Goal: Share content: Share content

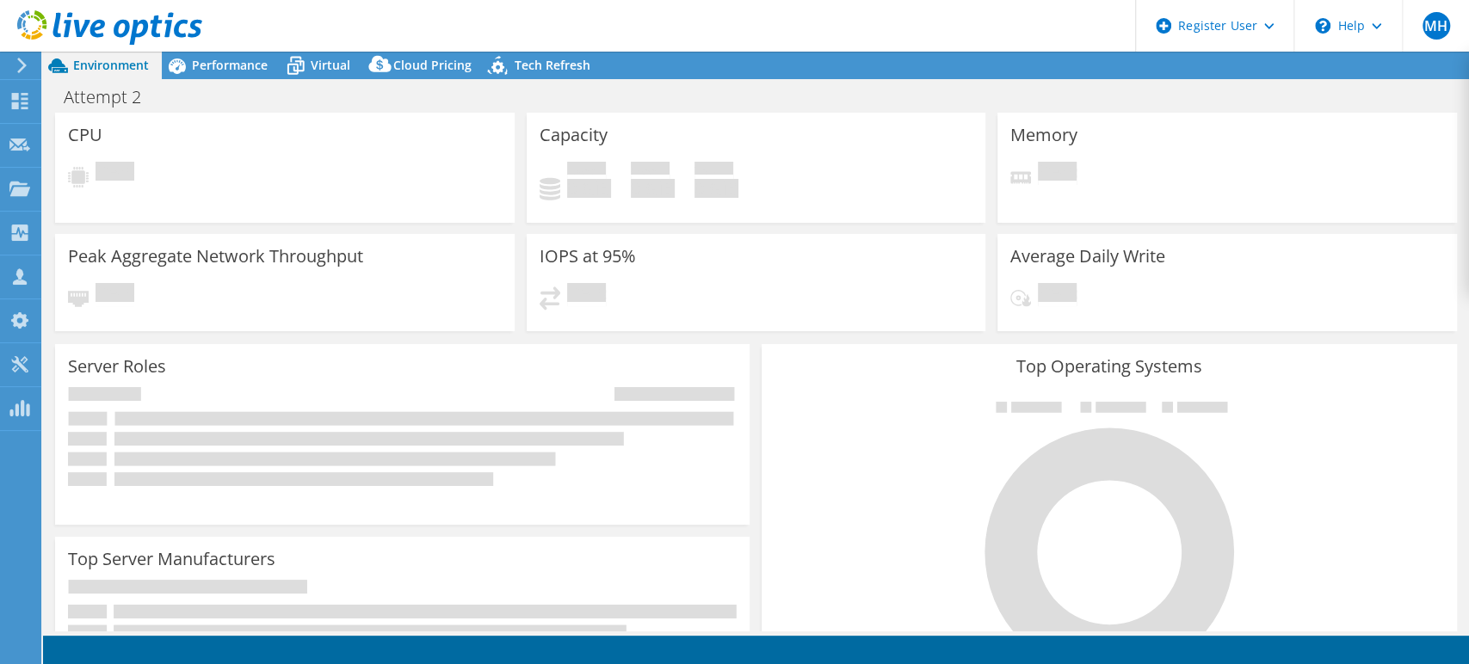
select select "USD"
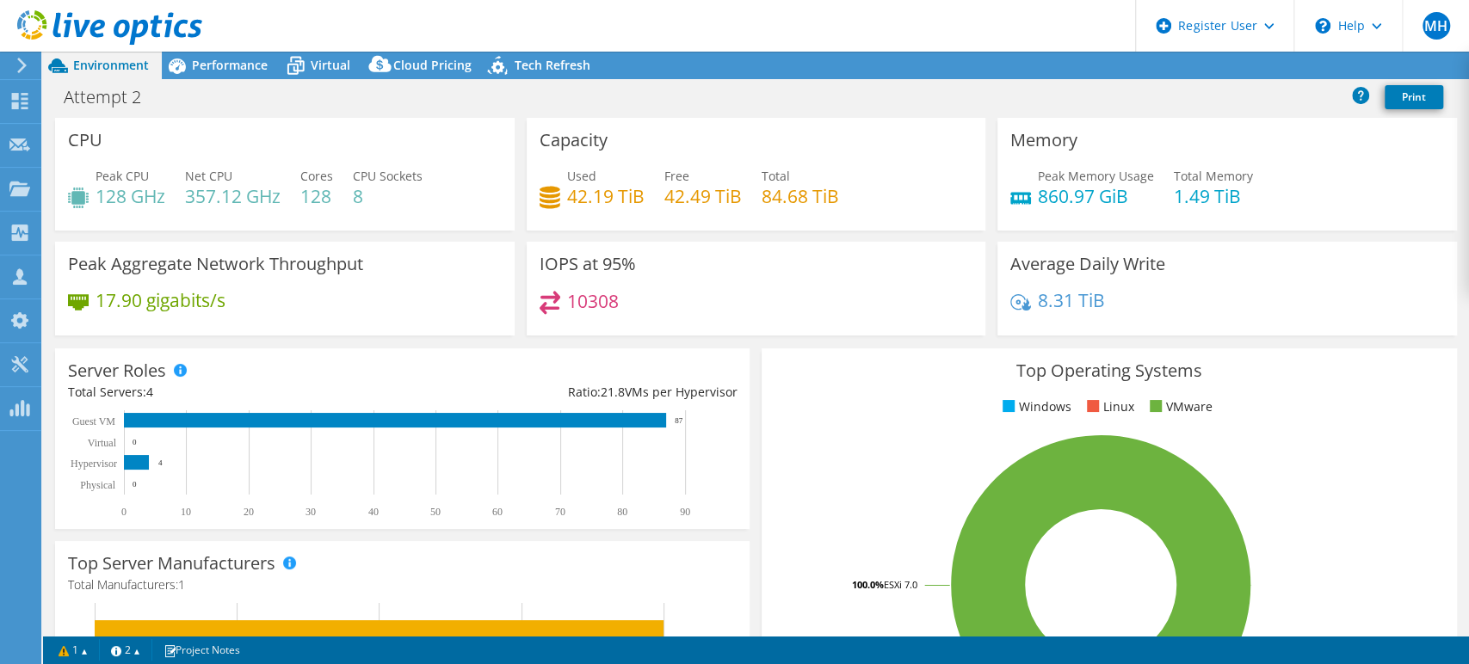
click at [104, 17] on icon at bounding box center [109, 27] width 185 height 35
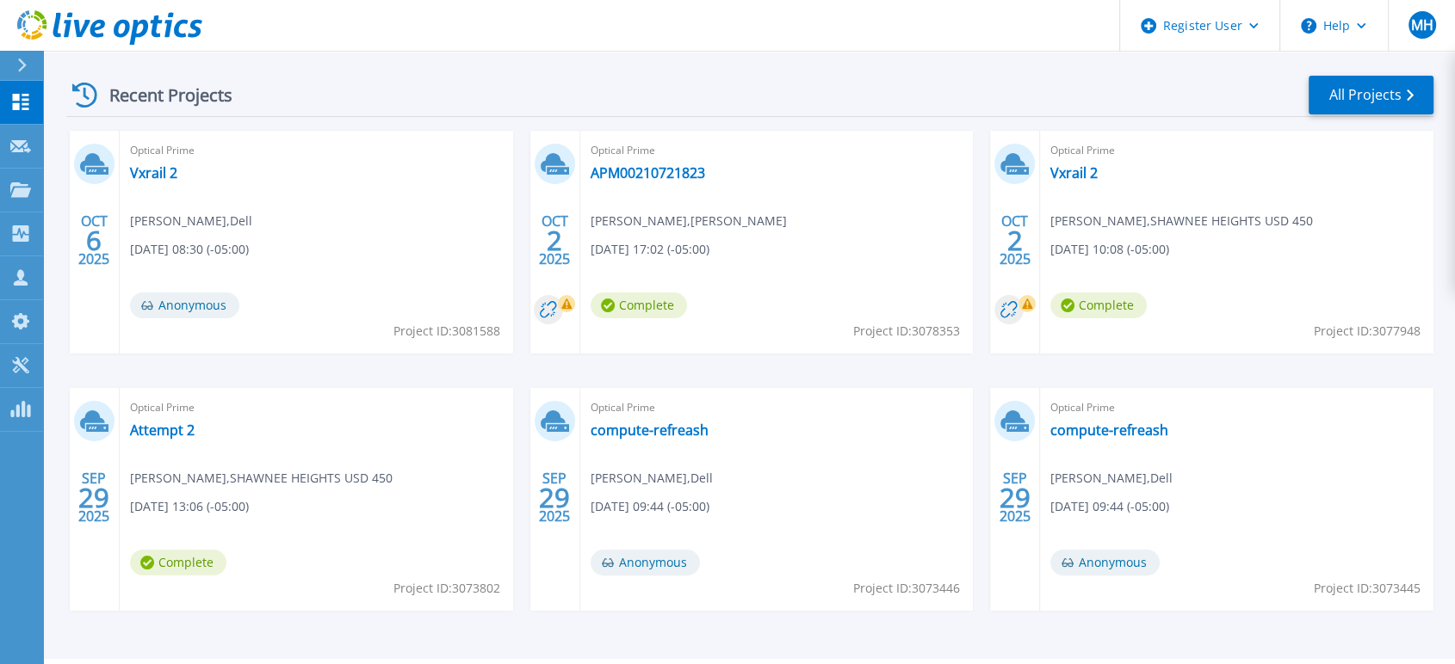
scroll to position [287, 0]
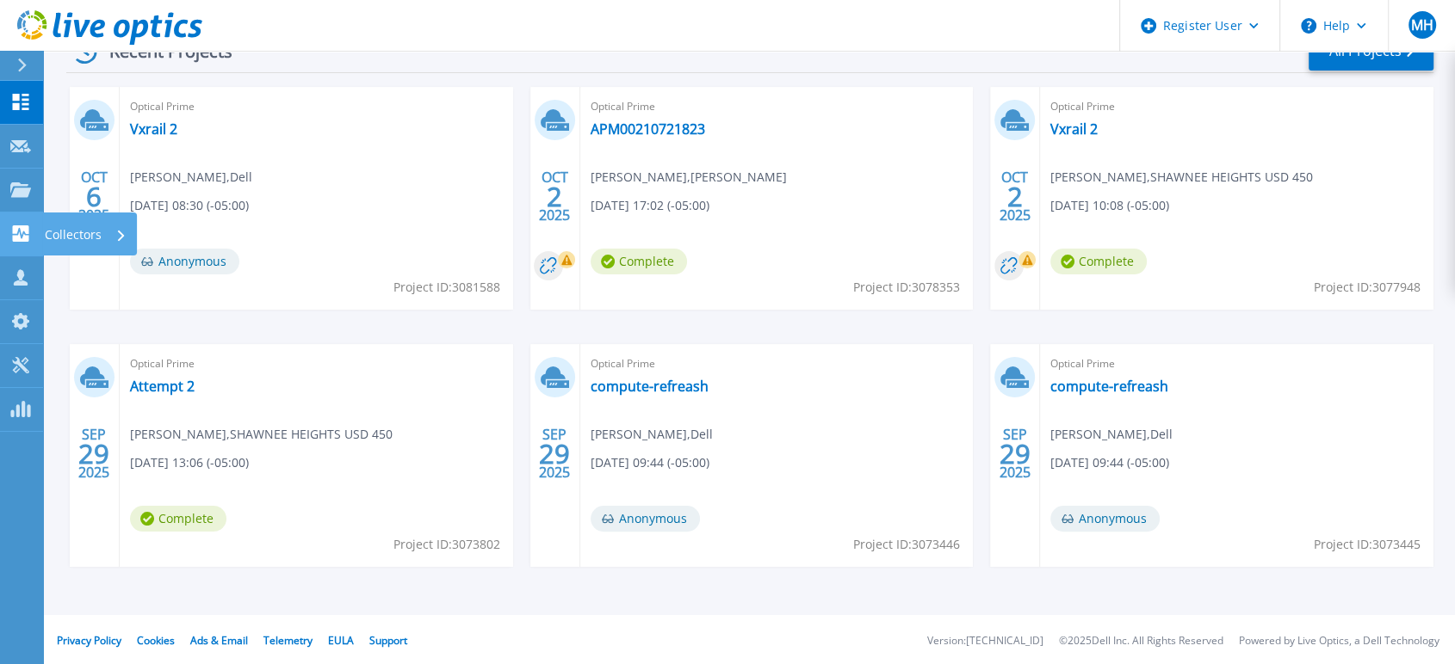
click at [19, 231] on icon at bounding box center [20, 234] width 21 height 16
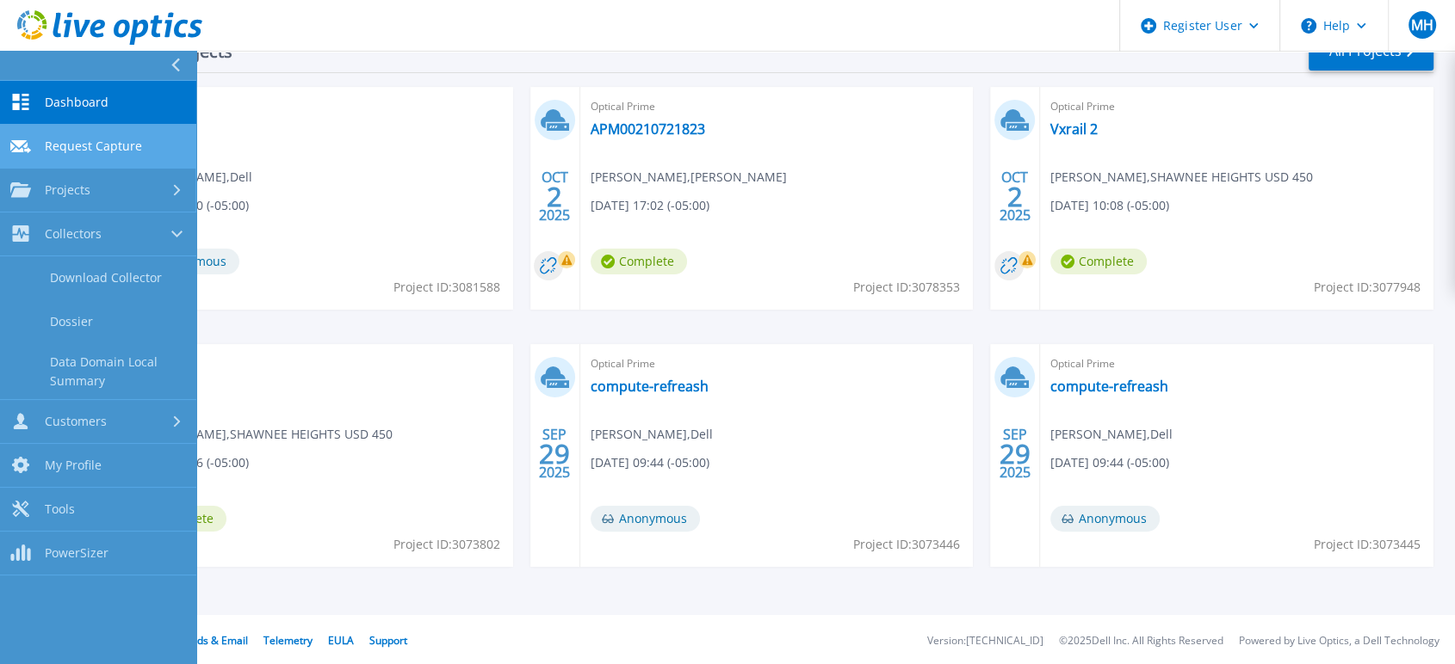
click at [102, 164] on link "Request Capture Request Capture" at bounding box center [98, 147] width 196 height 44
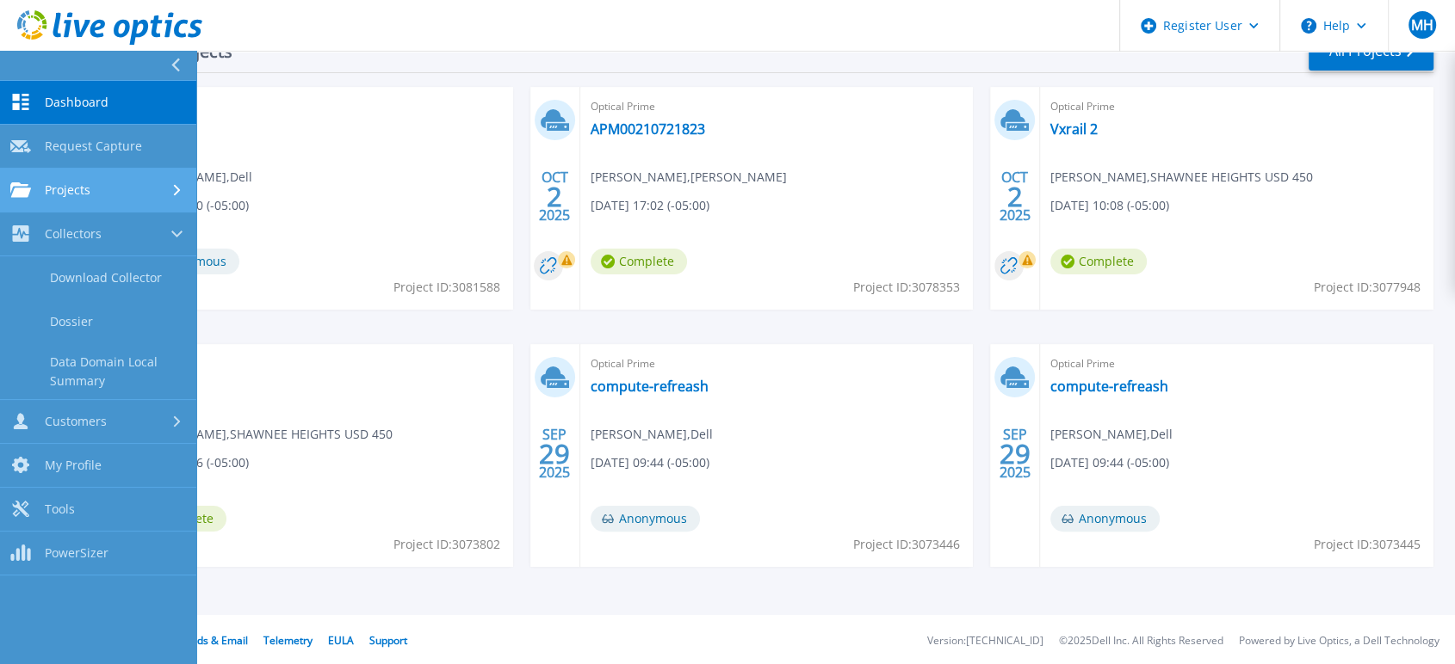
click at [114, 190] on div "Projects" at bounding box center [98, 189] width 176 height 15
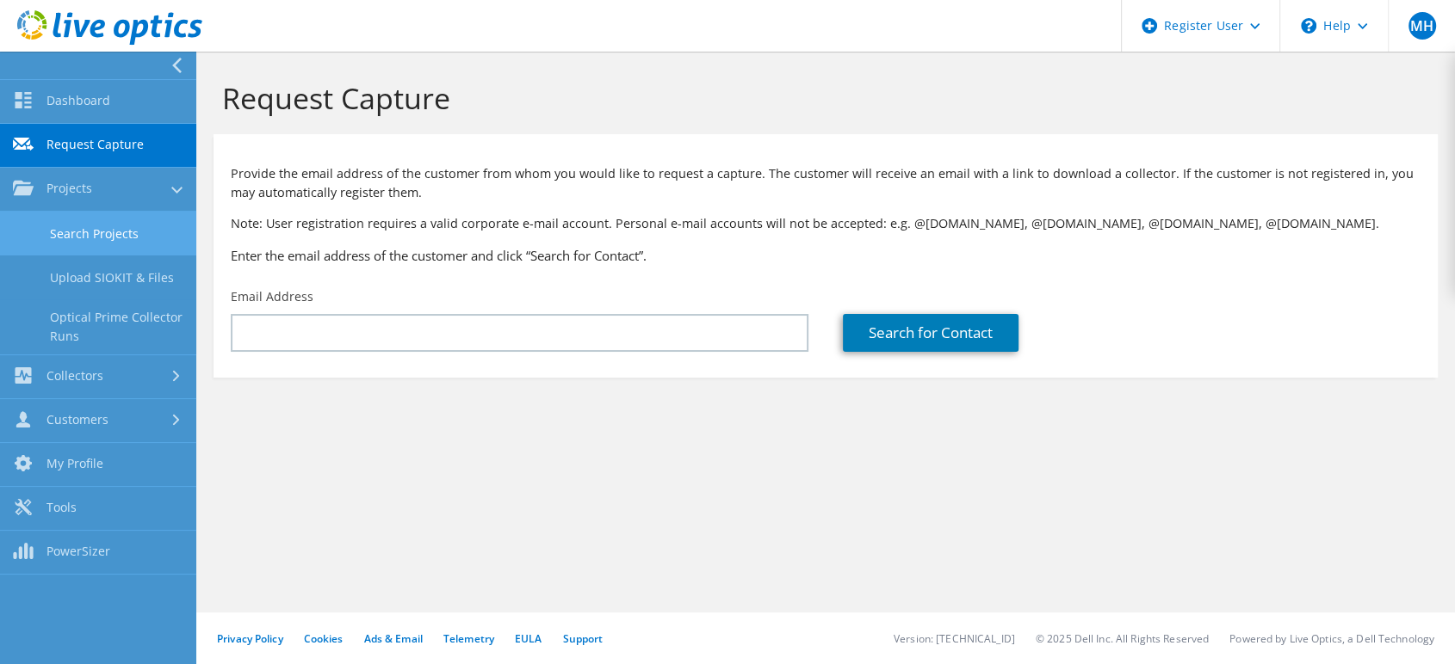
click at [77, 219] on link "Search Projects" at bounding box center [98, 234] width 196 height 44
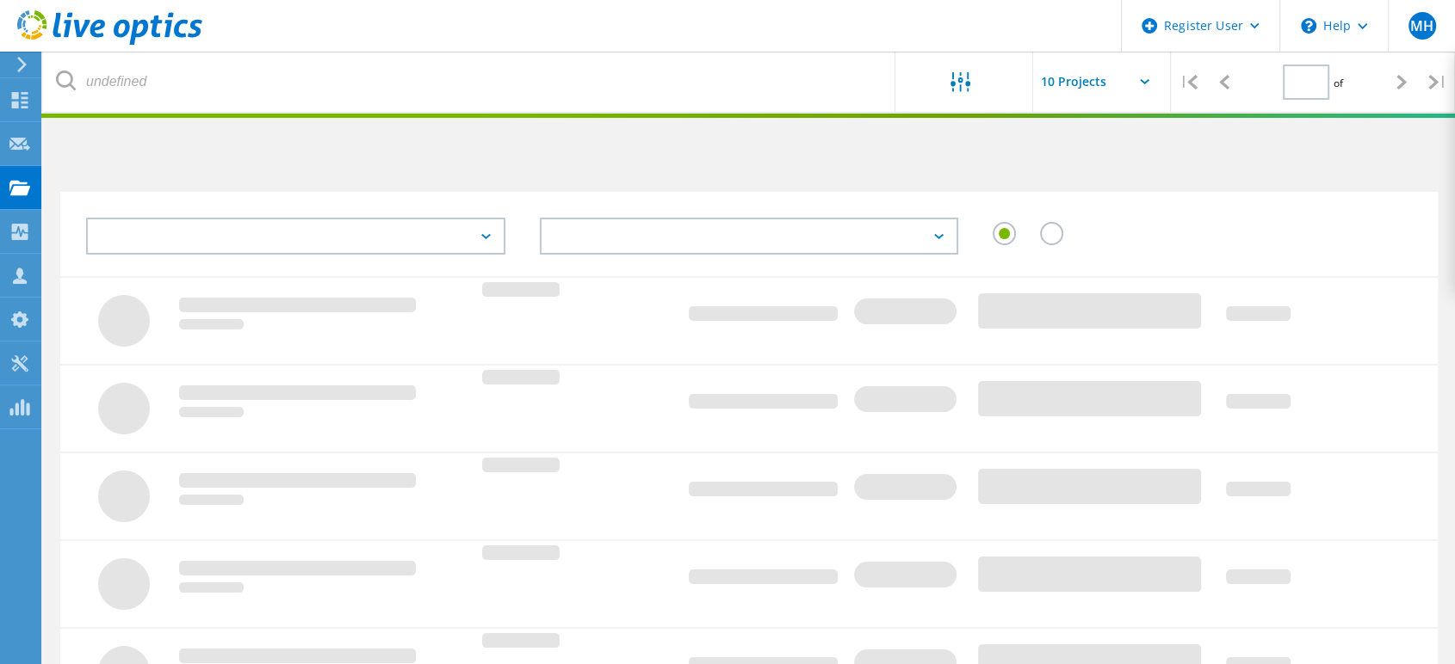
type input "1"
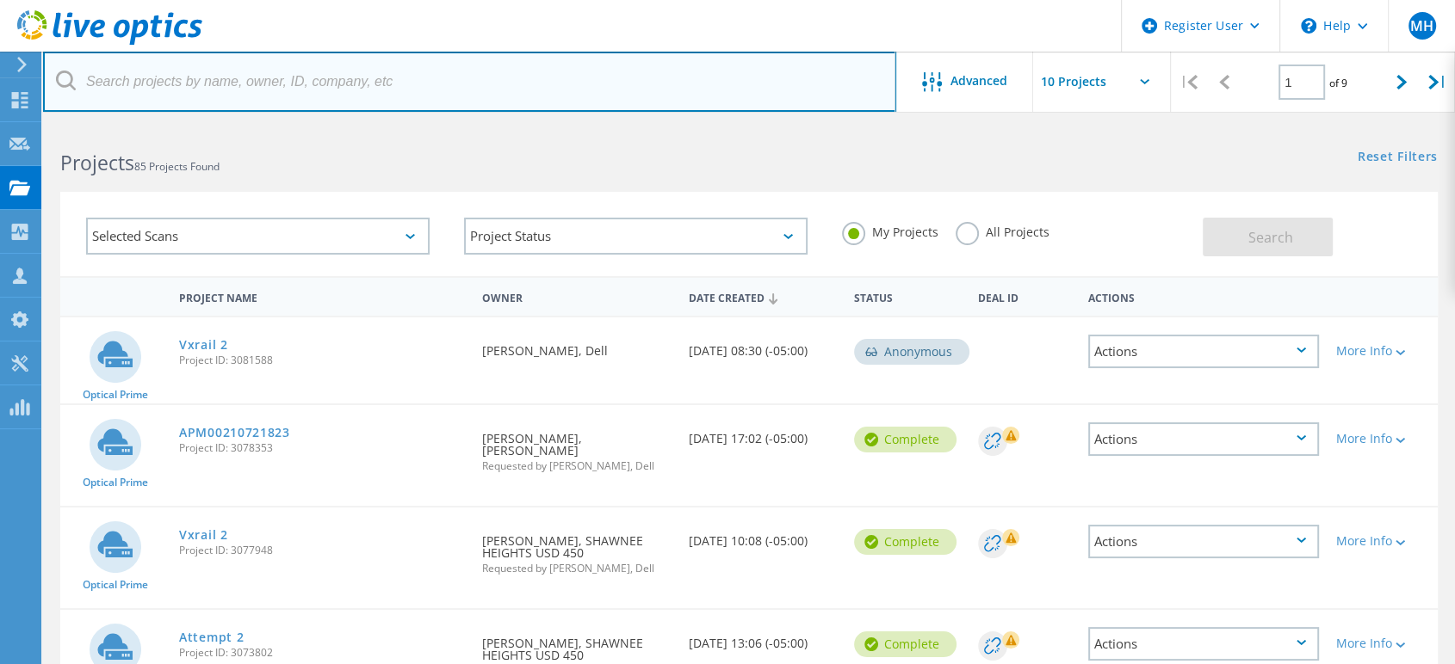
click at [329, 106] on input "text" at bounding box center [469, 82] width 853 height 60
paste input "[EMAIL_ADDRESS][DOMAIN_NAME]"
type input "[EMAIL_ADDRESS][DOMAIN_NAME]"
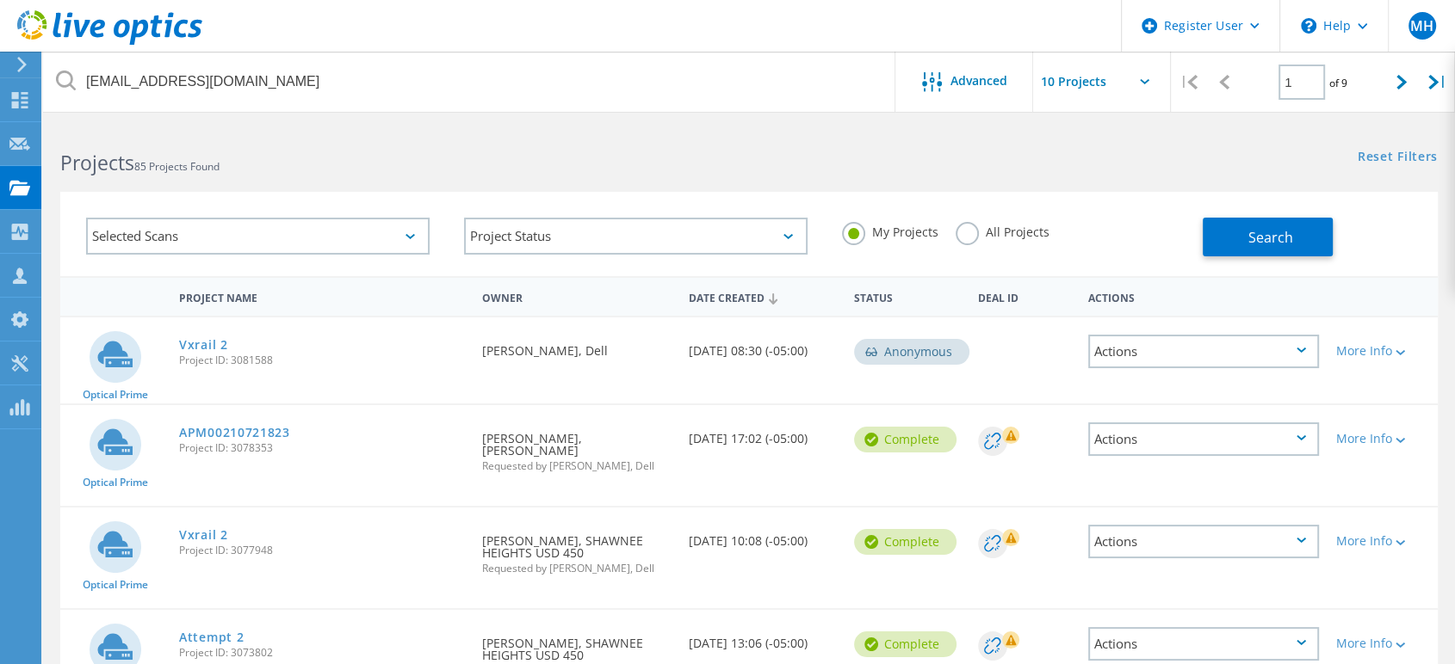
click at [964, 226] on label "All Projects" at bounding box center [1002, 230] width 94 height 16
click at [0, 0] on input "All Projects" at bounding box center [0, 0] width 0 height 0
click at [1301, 241] on button "Search" at bounding box center [1267, 237] width 130 height 39
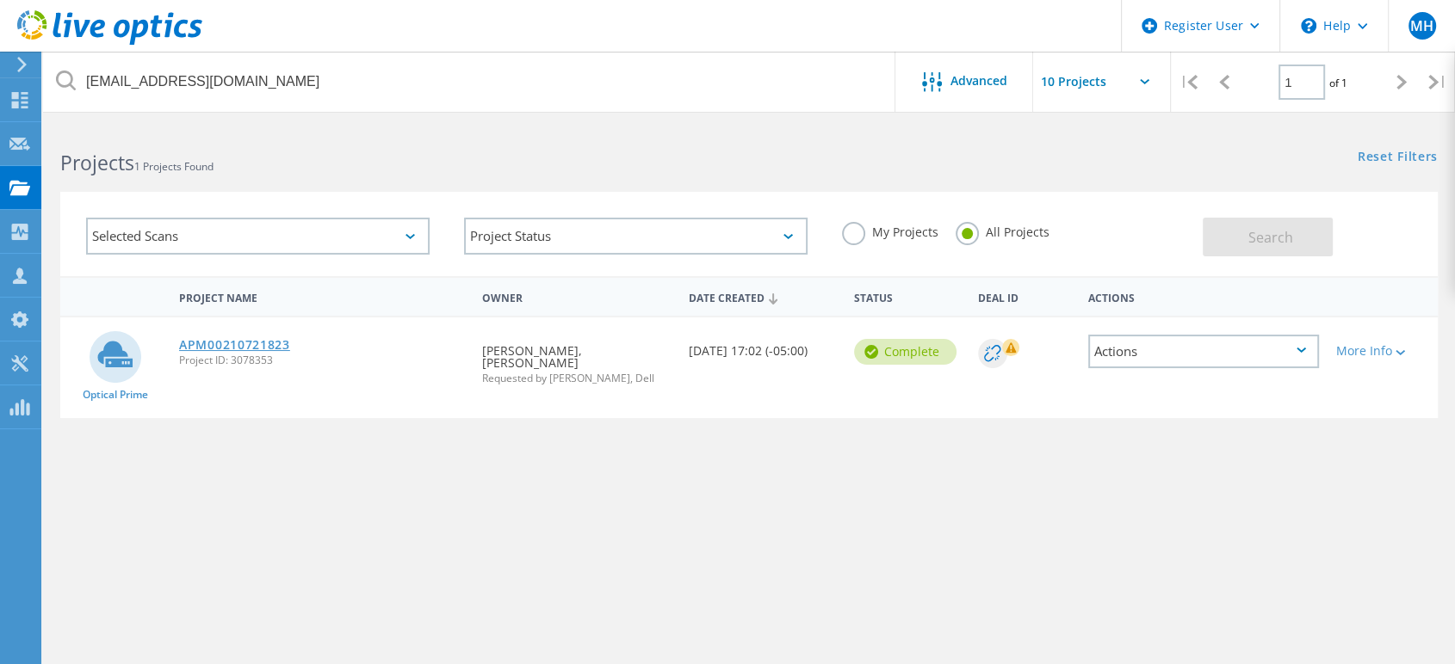
click at [258, 340] on link "APM00210721823" at bounding box center [234, 345] width 111 height 12
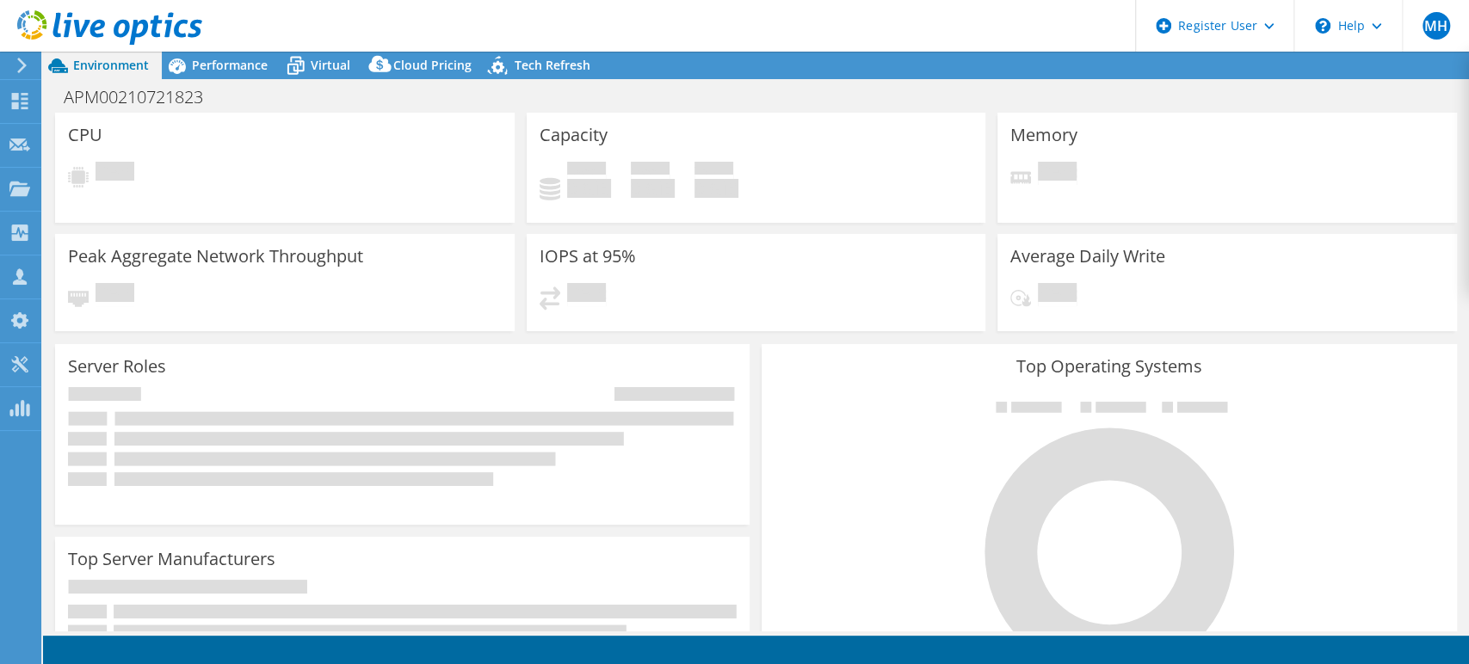
select select "USD"
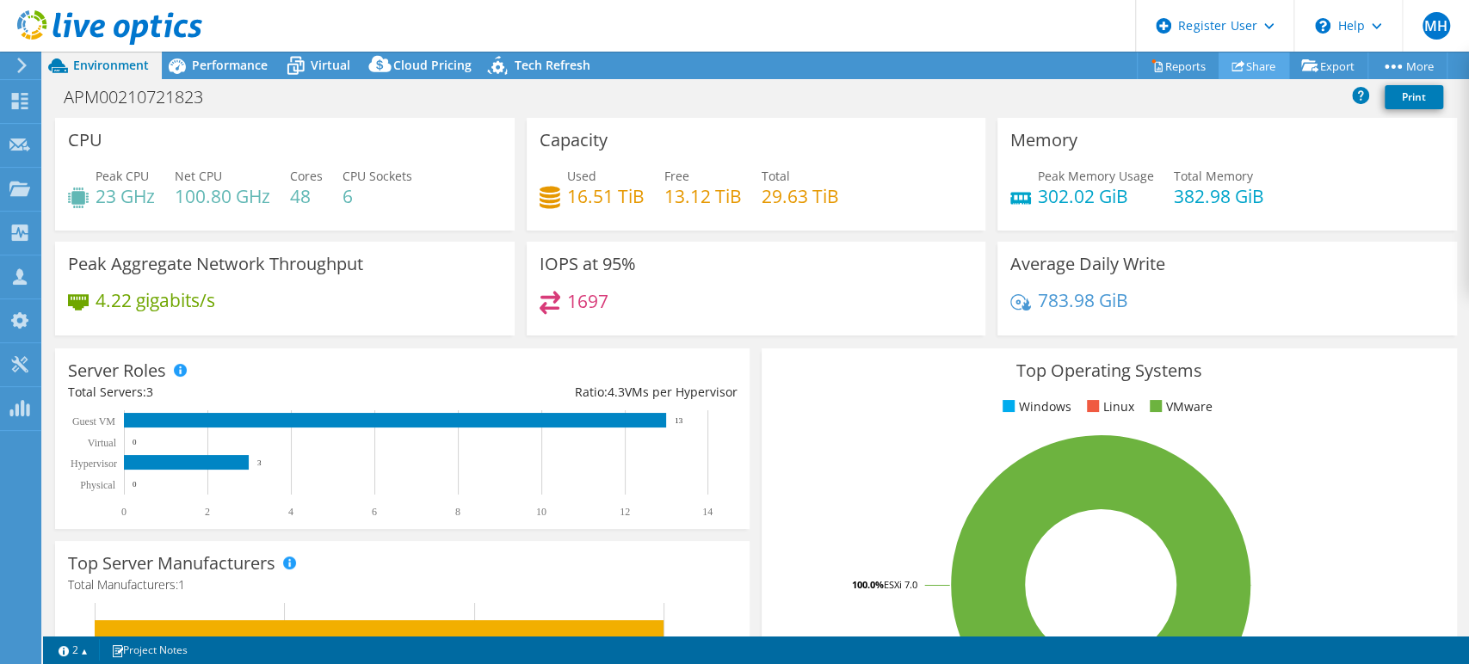
click at [1232, 65] on icon at bounding box center [1238, 65] width 13 height 13
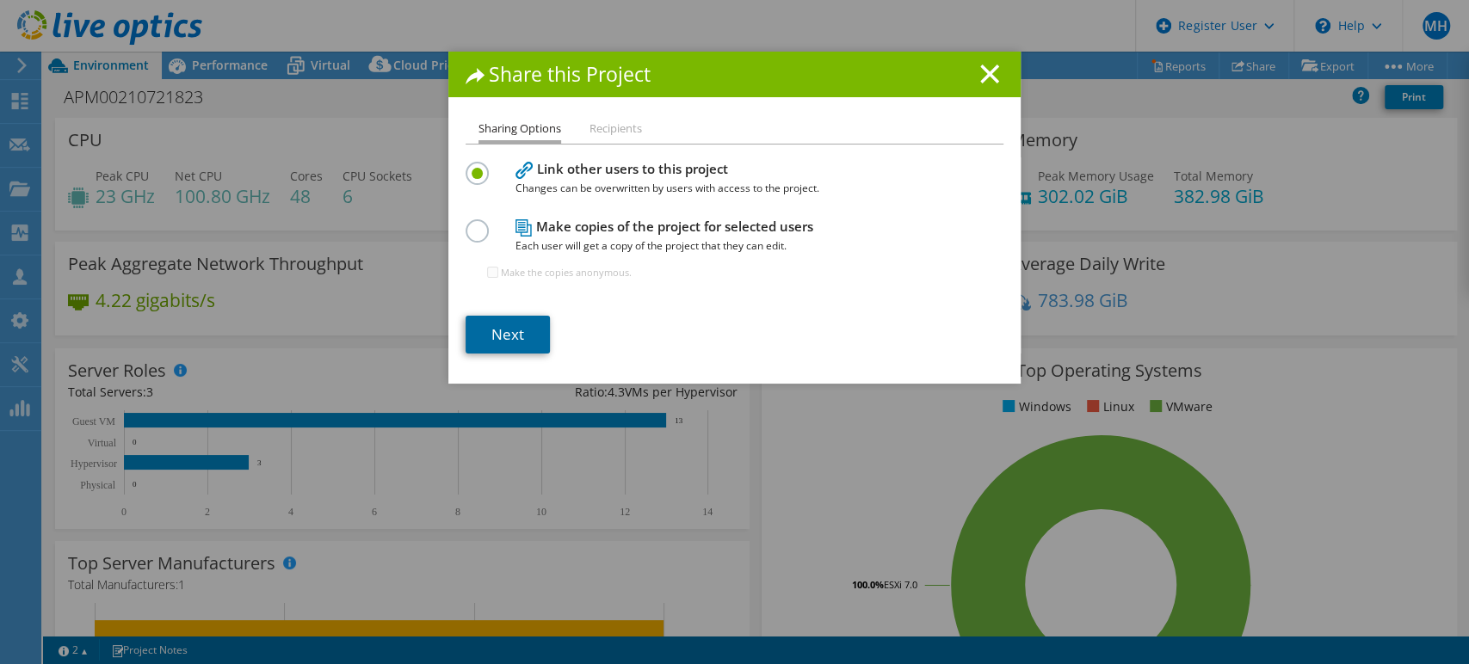
click at [510, 335] on link "Next" at bounding box center [508, 335] width 84 height 38
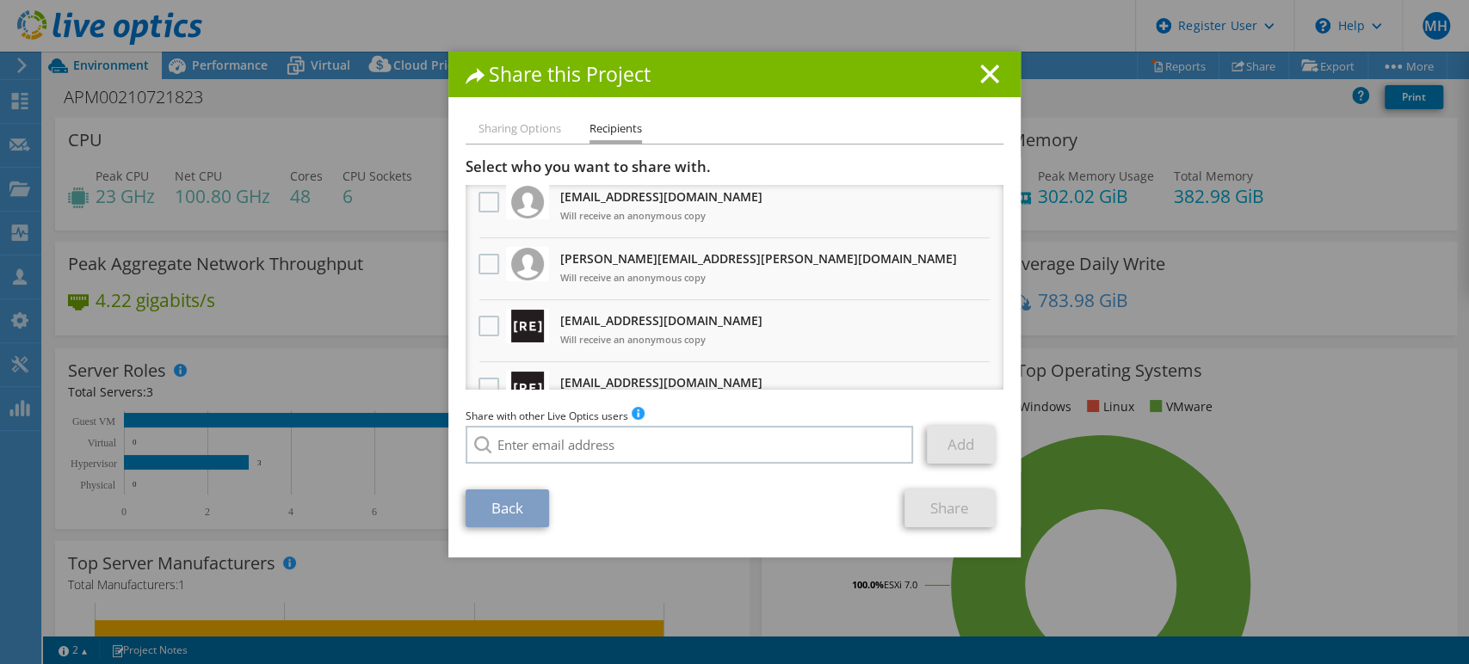
scroll to position [191, 0]
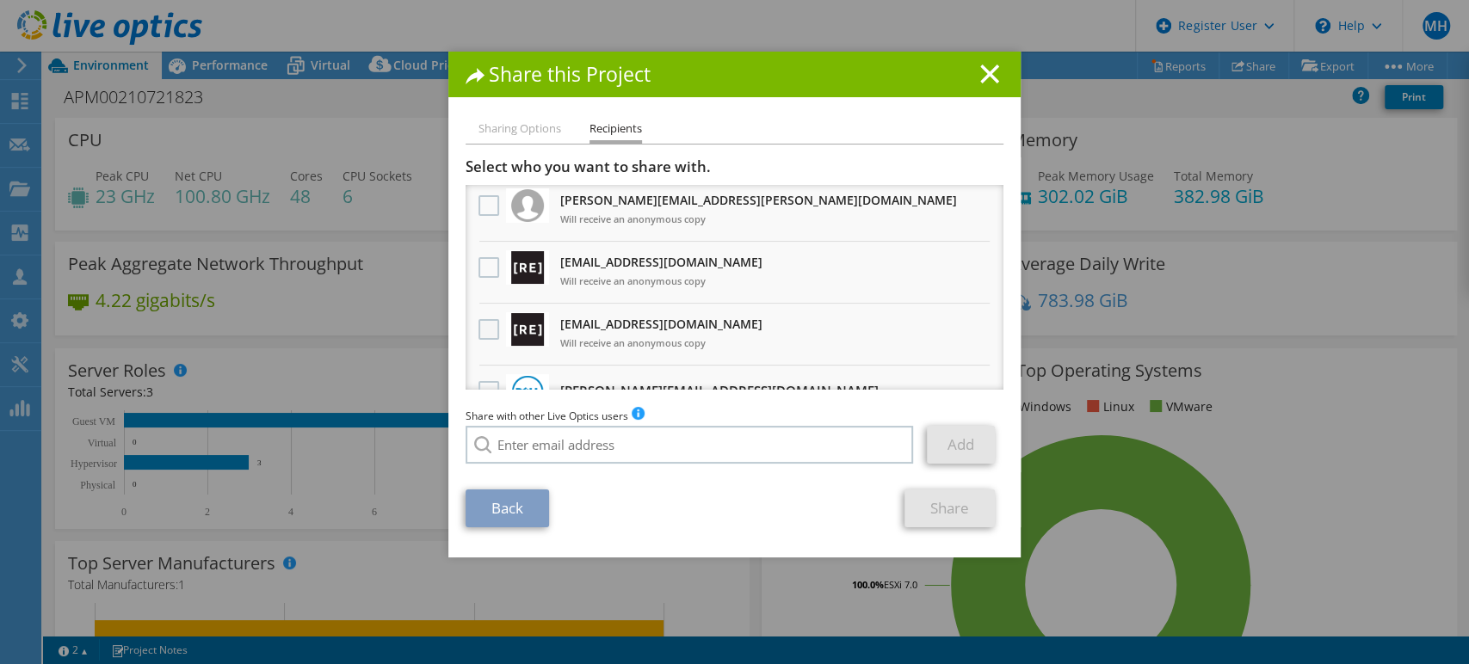
click at [482, 326] on label at bounding box center [491, 329] width 25 height 21
click at [0, 0] on input "checkbox" at bounding box center [0, 0] width 0 height 0
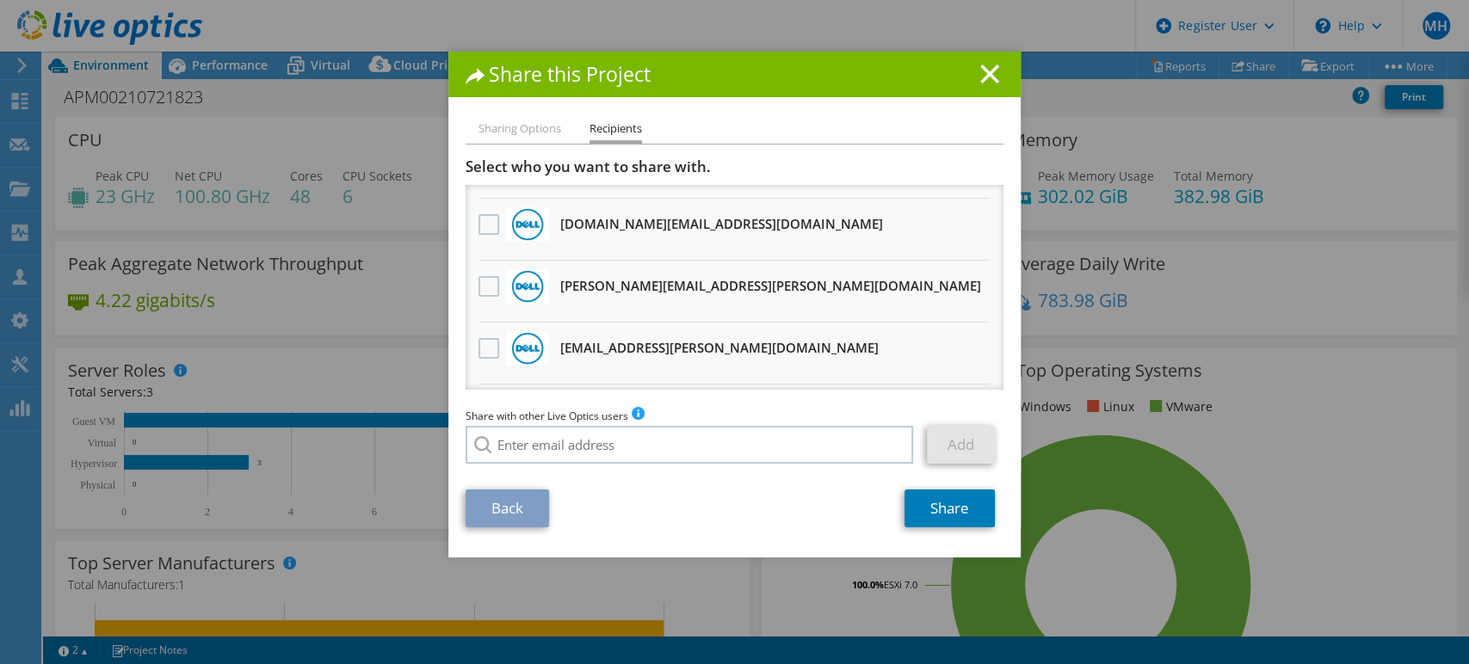
scroll to position [1434, 0]
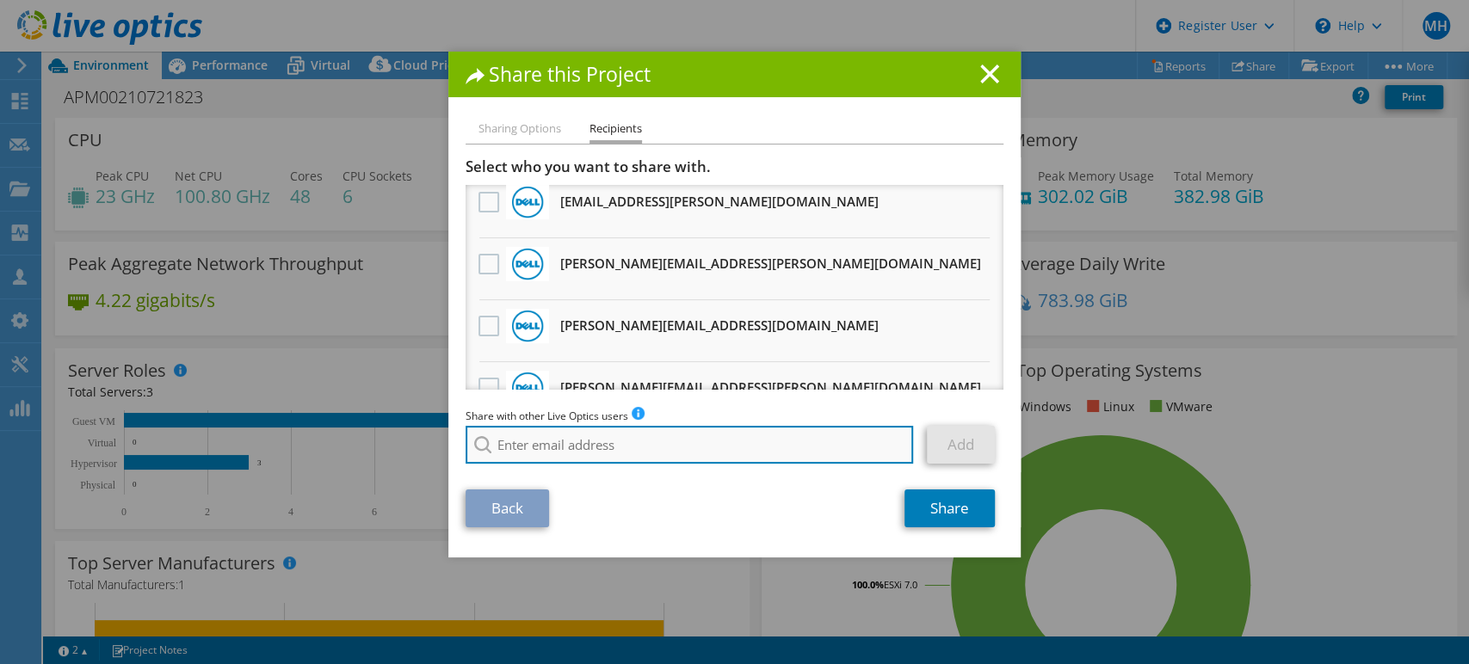
click at [599, 443] on input "search" at bounding box center [690, 445] width 448 height 38
paste input "kpage@redesign-group.com"
type input "kpage@redesign-group.com"
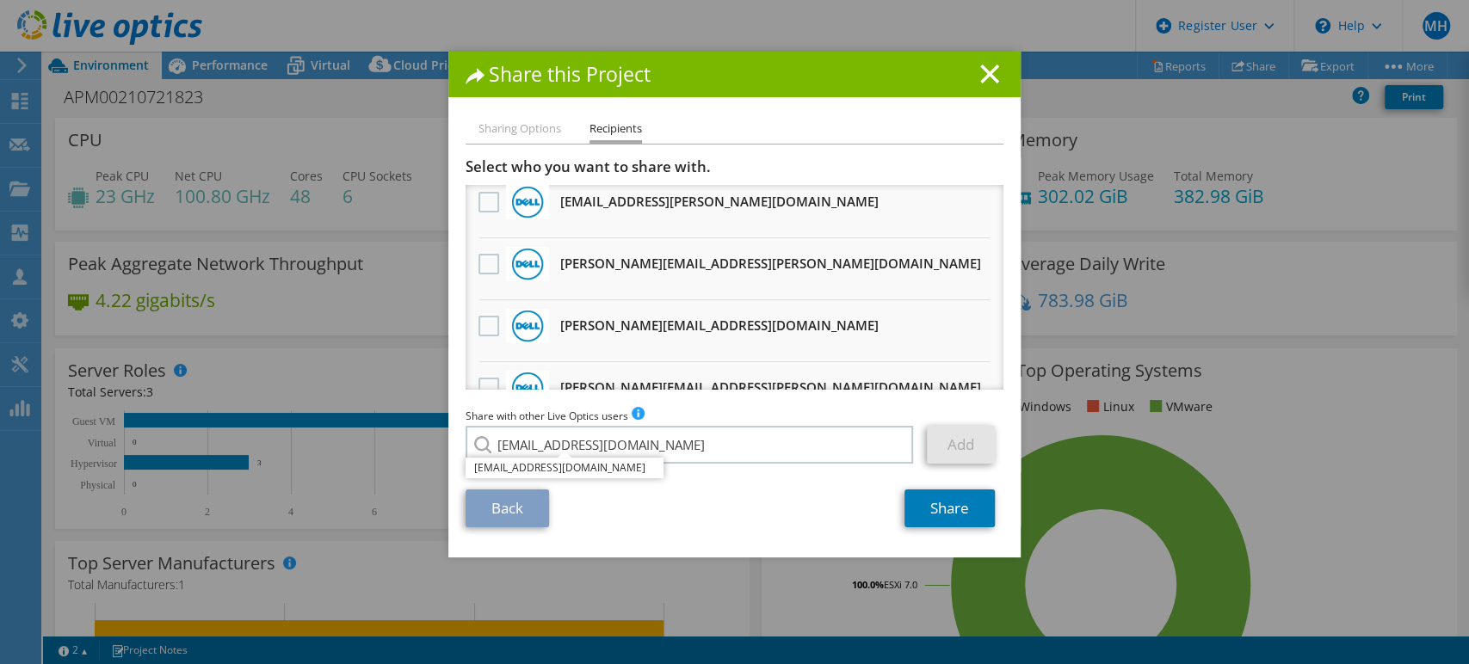
click at [567, 471] on li "kpage@redesign-group.com" at bounding box center [565, 468] width 198 height 21
click at [947, 461] on link "Add" at bounding box center [961, 445] width 68 height 38
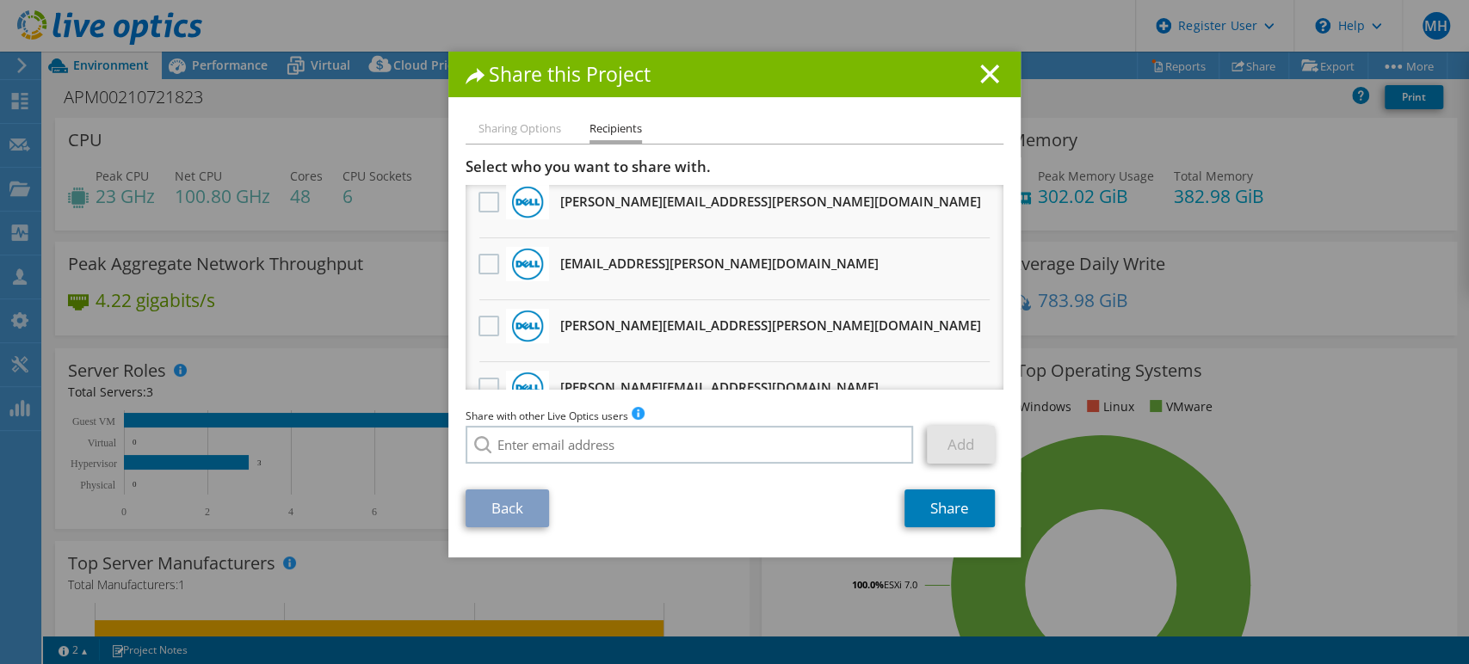
scroll to position [1495, 0]
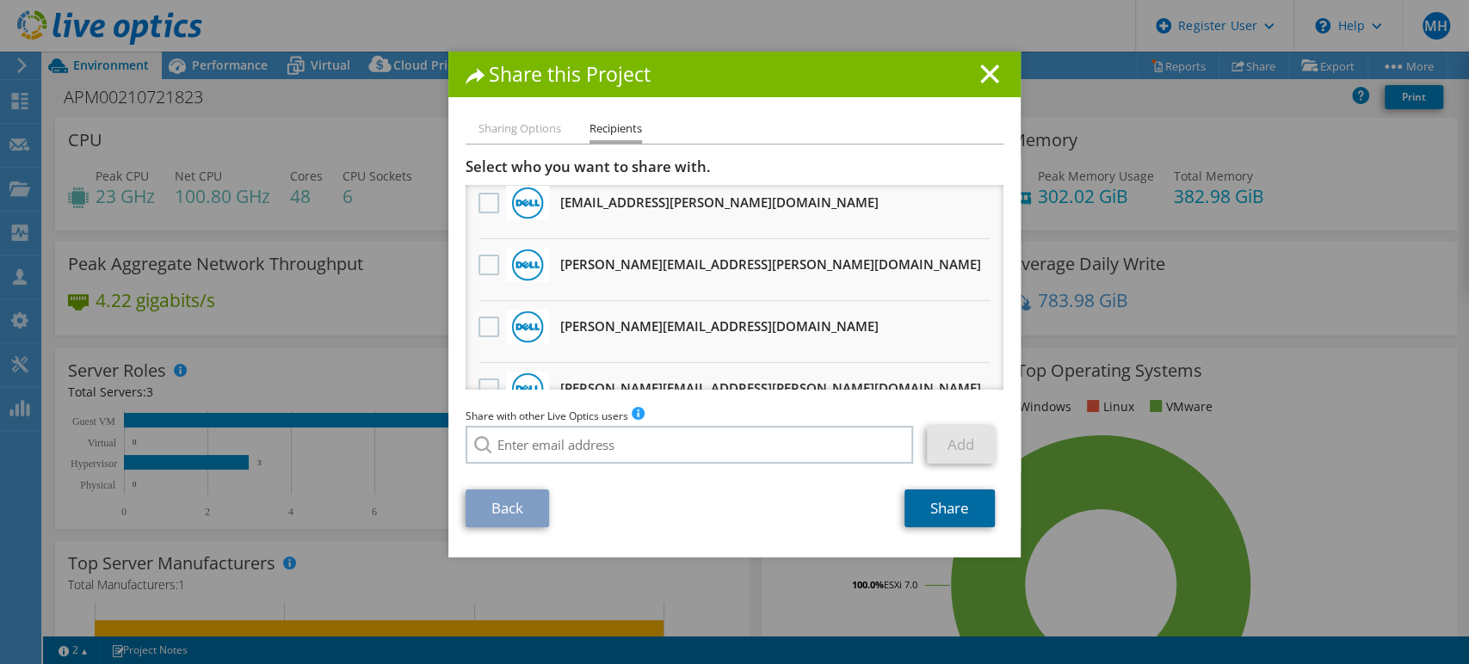
click at [929, 507] on link "Share" at bounding box center [950, 509] width 90 height 38
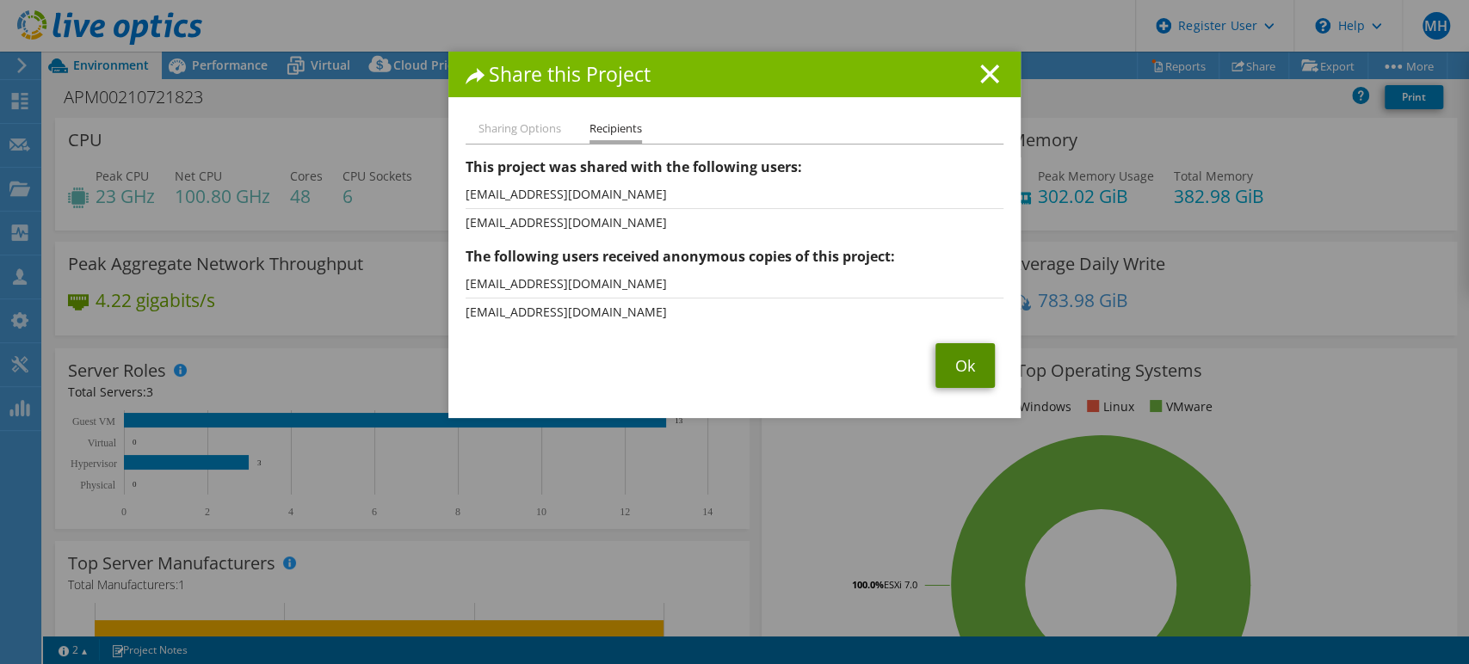
click at [971, 368] on link "Ok" at bounding box center [965, 365] width 59 height 45
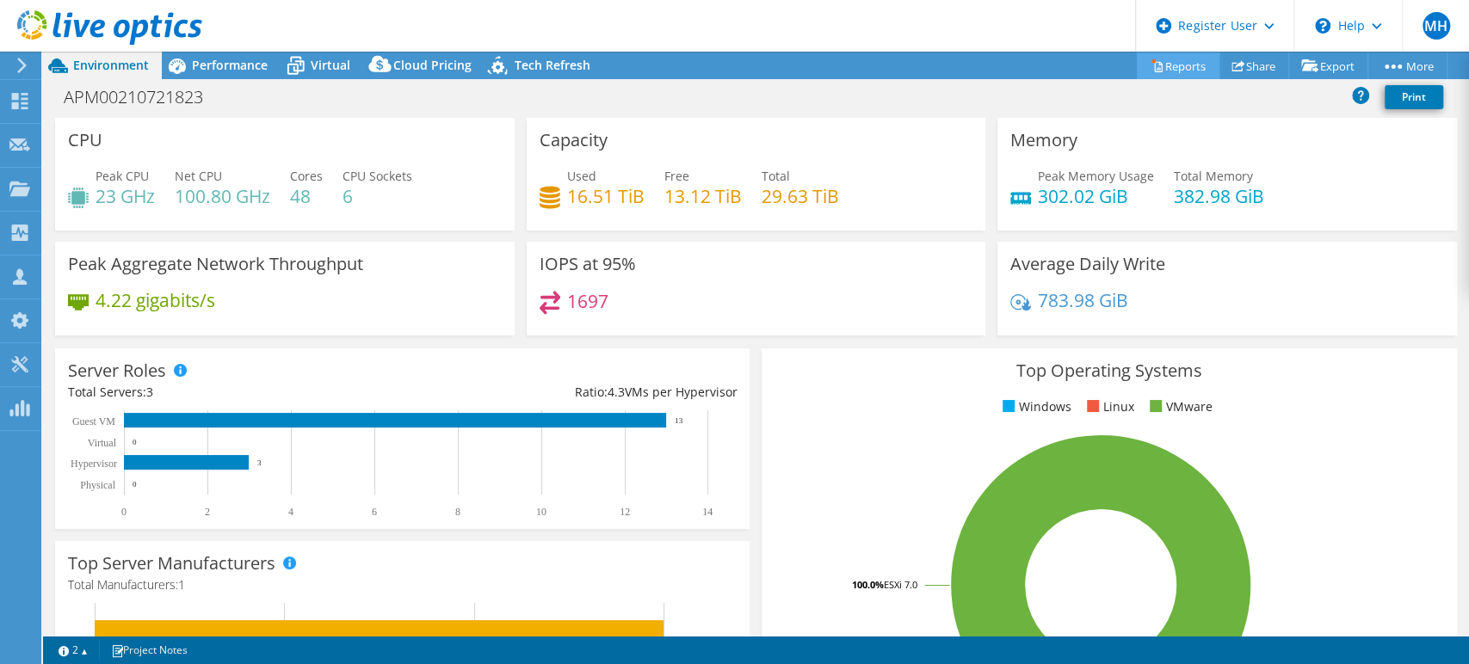
click at [1160, 71] on link "Reports" at bounding box center [1178, 66] width 83 height 27
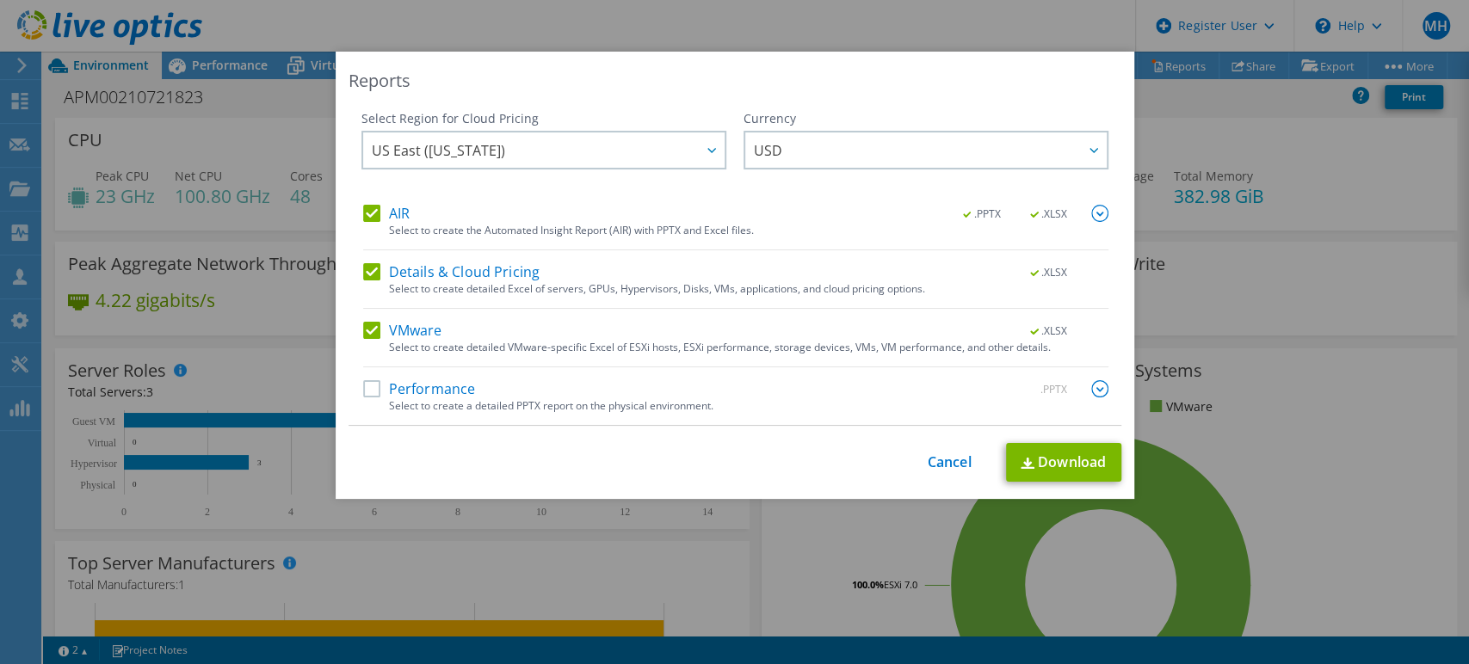
click at [368, 384] on label "Performance" at bounding box center [419, 388] width 113 height 17
click at [0, 0] on input "Performance" at bounding box center [0, 0] width 0 height 0
click at [1034, 454] on link "Download" at bounding box center [1063, 462] width 115 height 39
click at [963, 467] on link "Cancel" at bounding box center [950, 462] width 44 height 16
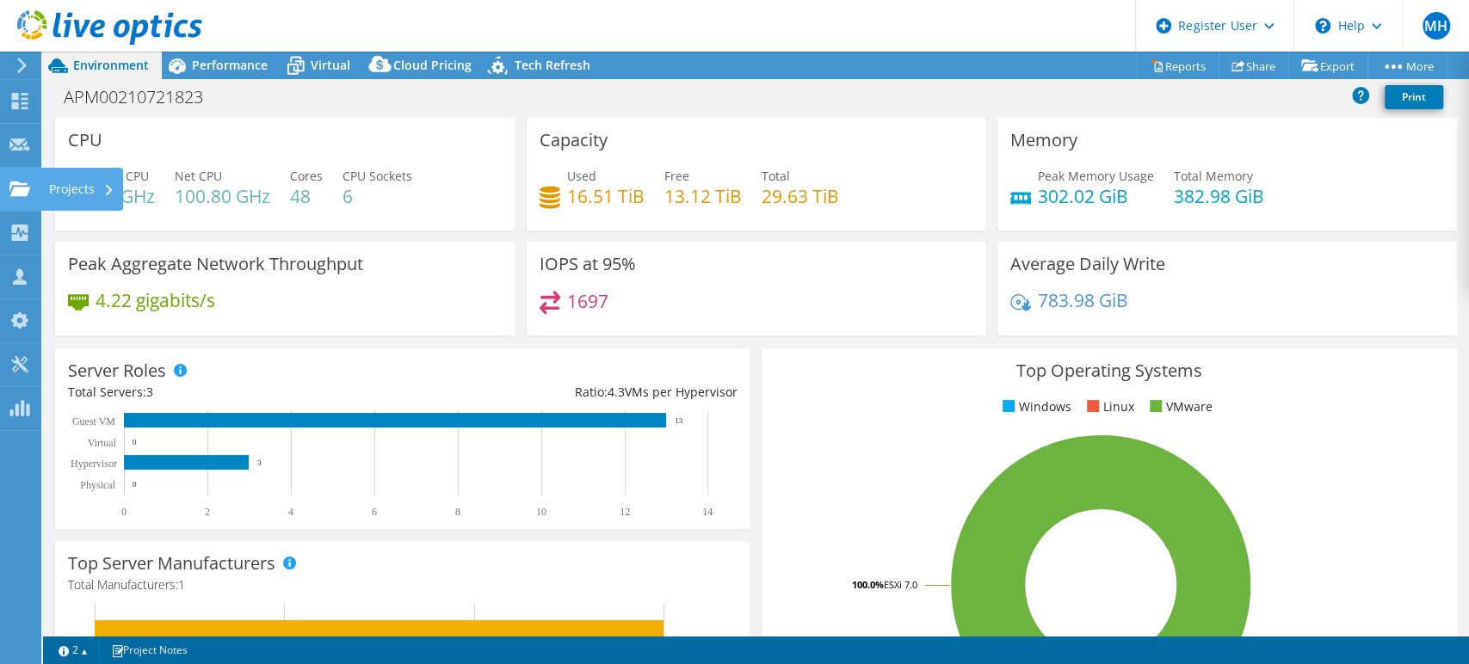
click at [27, 198] on div at bounding box center [19, 191] width 21 height 19
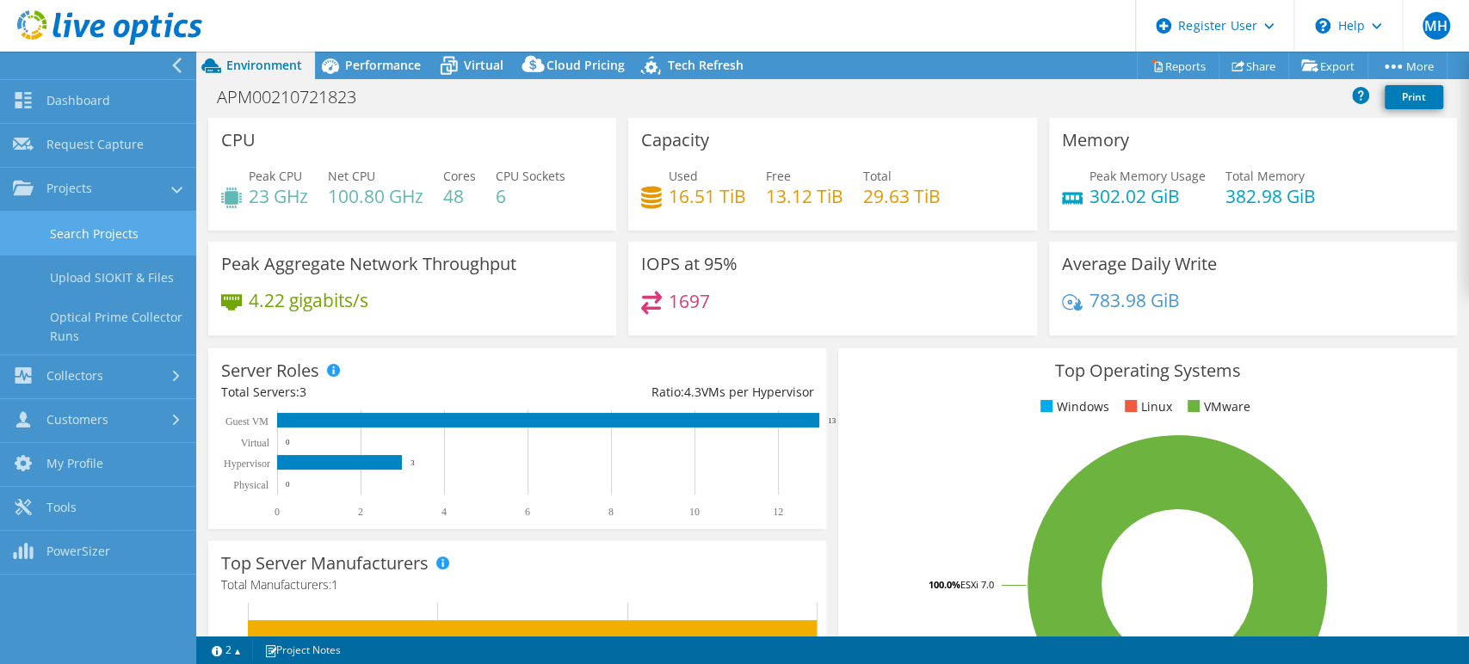
click at [109, 225] on link "Search Projects" at bounding box center [98, 234] width 196 height 44
